Goal: Task Accomplishment & Management: Use online tool/utility

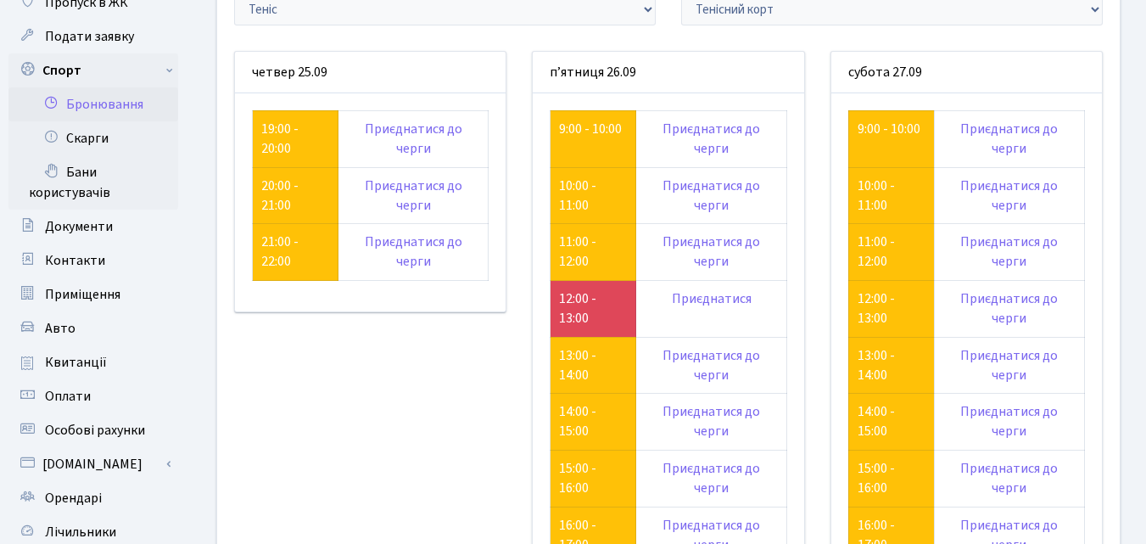
scroll to position [85, 0]
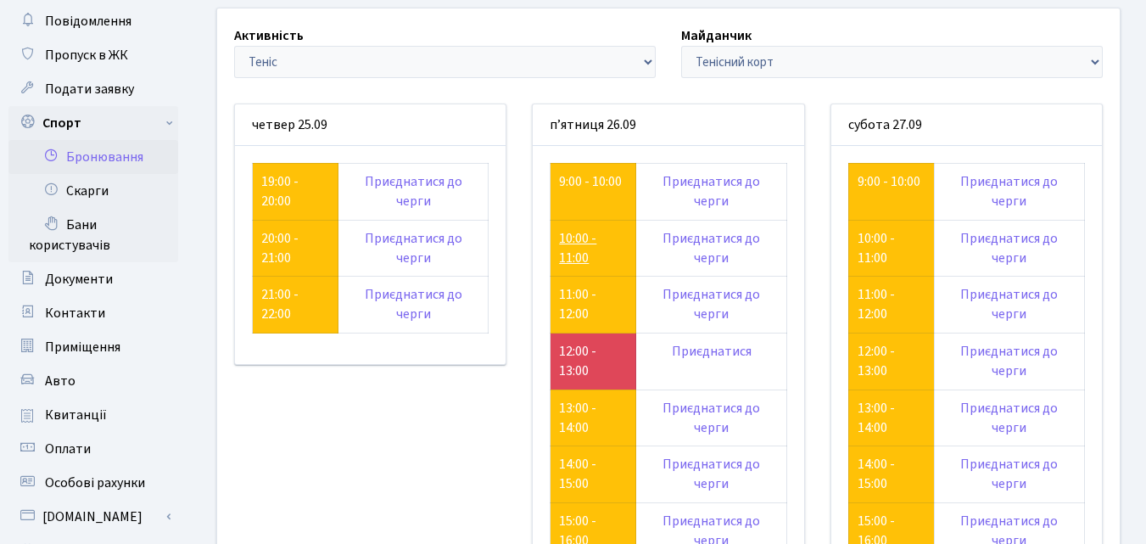
click at [566, 246] on link "10:00 - 11:00" at bounding box center [577, 248] width 37 height 38
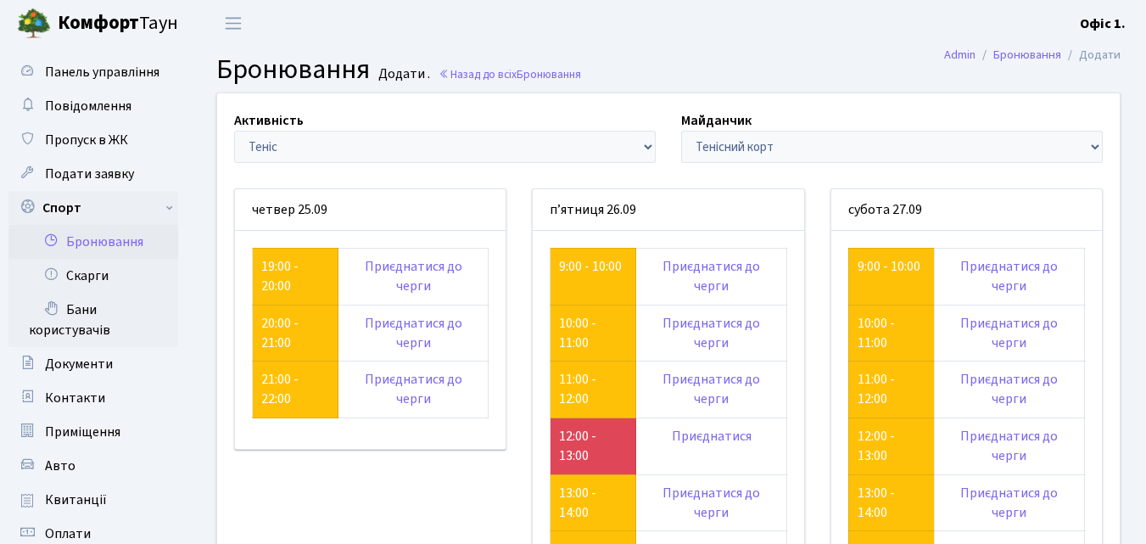
scroll to position [85, 0]
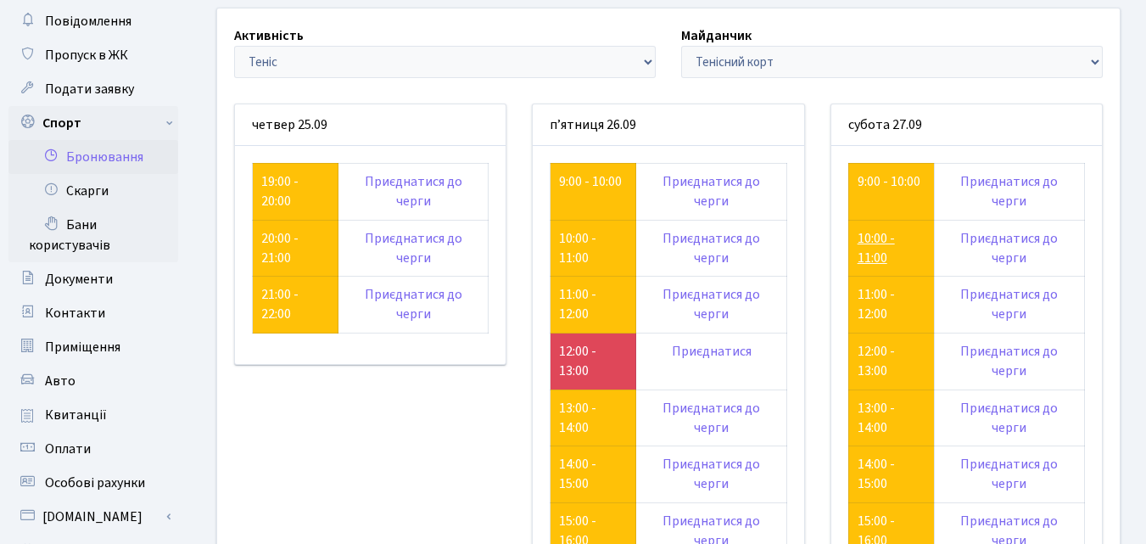
click at [876, 235] on link "10:00 - 11:00" at bounding box center [876, 248] width 37 height 38
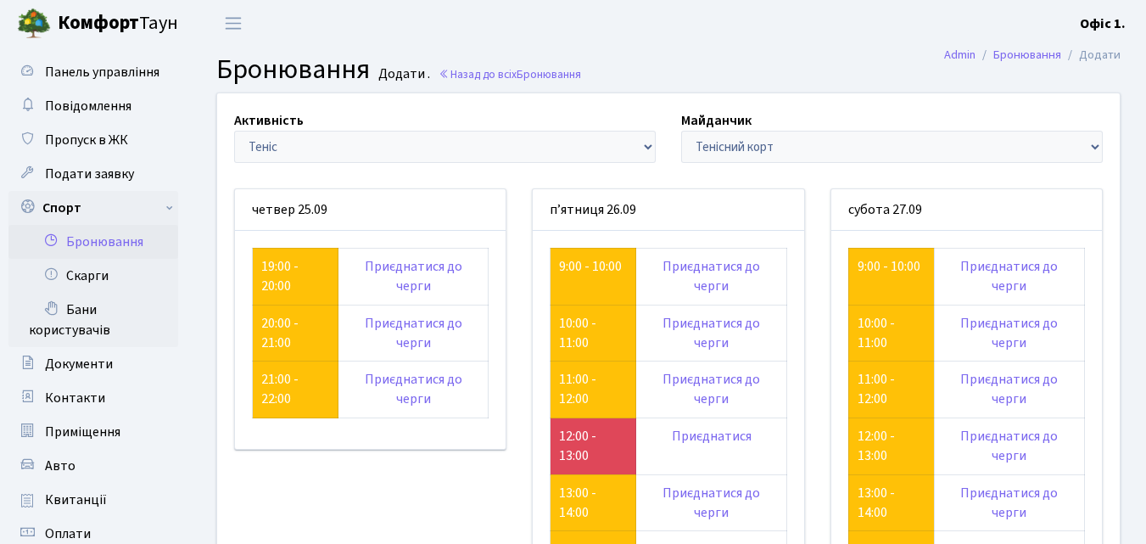
scroll to position [85, 0]
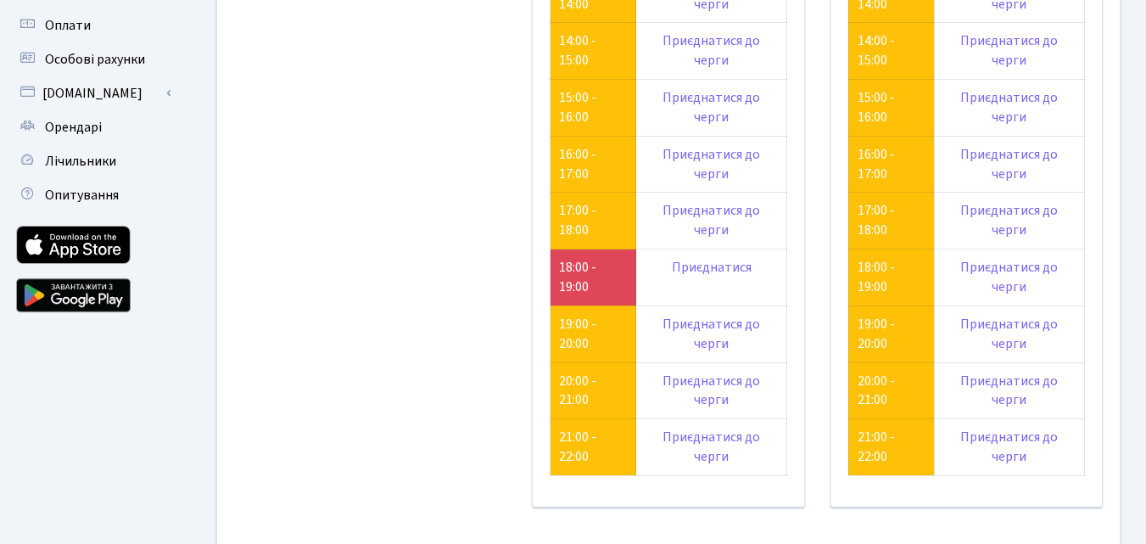
scroll to position [509, 0]
click at [568, 435] on link "21:00 - 22:00" at bounding box center [577, 446] width 37 height 38
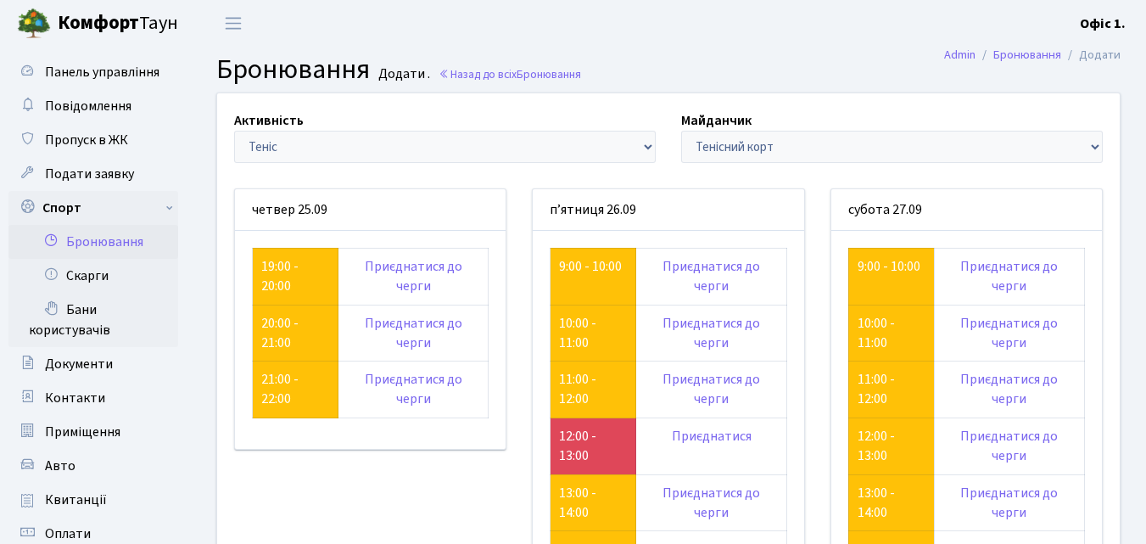
scroll to position [509, 0]
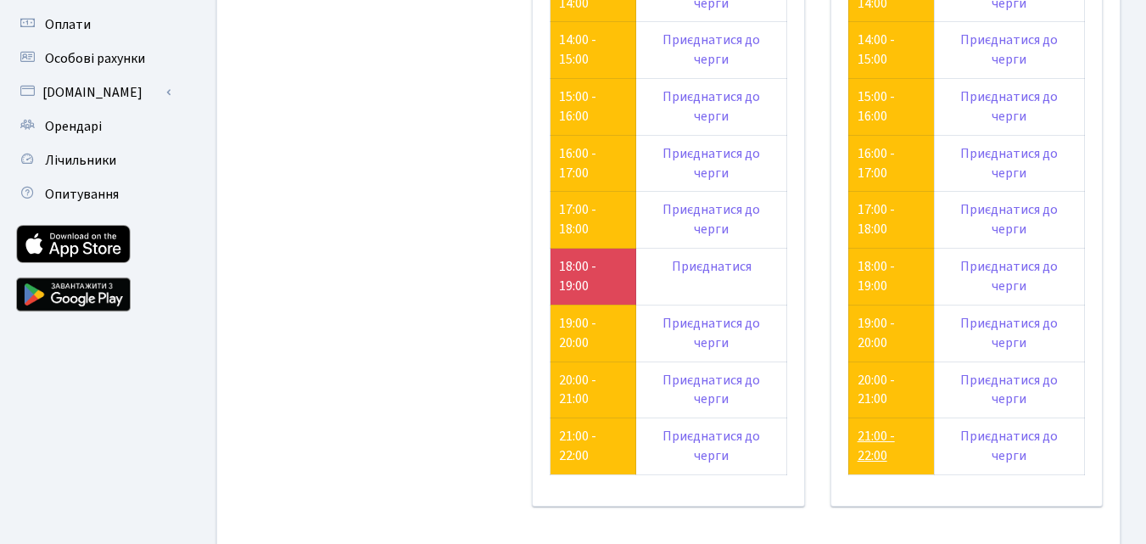
click at [872, 445] on link "21:00 - 22:00" at bounding box center [876, 446] width 37 height 38
